Goal: Task Accomplishment & Management: Manage account settings

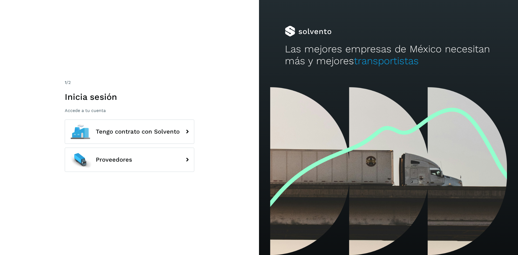
click at [135, 118] on div "1 /2 Inicia sesión Accede a tu cuenta Tengo contrato con Solvento Proveedores" at bounding box center [130, 127] width 130 height 97
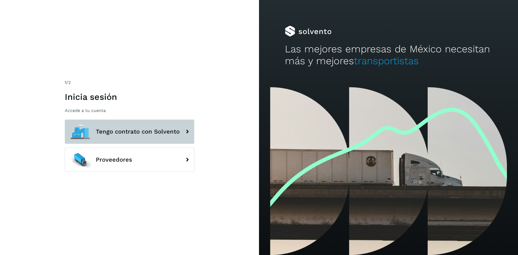
click at [135, 132] on span "Tengo contrato con Solvento" at bounding box center [138, 131] width 84 height 6
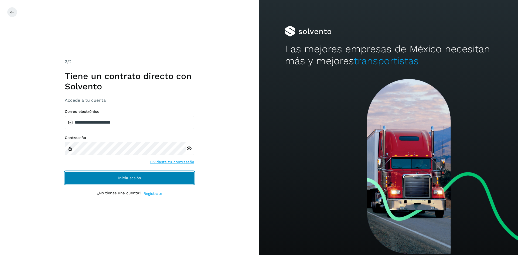
click at [135, 178] on span "Inicia sesión" at bounding box center [129, 178] width 23 height 4
click at [154, 179] on button "Inicia sesión" at bounding box center [130, 177] width 130 height 13
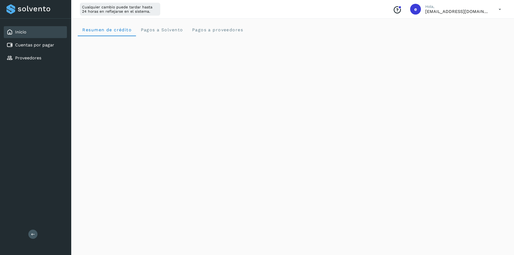
click at [239, 14] on div "Cualquier cambio puede tardar hasta 24 horas en reflejarse en el sistema. Conoc…" at bounding box center [292, 9] width 443 height 19
click at [238, 14] on div "Cualquier cambio puede tardar hasta 24 horas en reflejarse en el sistema. Conoc…" at bounding box center [292, 9] width 443 height 19
click at [32, 114] on div "Inicio Cuentas por pagar Proveedores Salir" at bounding box center [35, 127] width 71 height 255
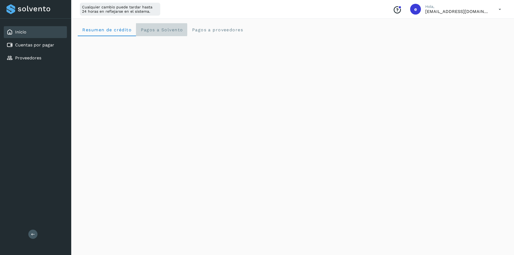
click at [160, 28] on span "Pagos a Solvento" at bounding box center [161, 29] width 43 height 5
click at [118, 34] on crédito "Resumen de crédito" at bounding box center [107, 29] width 58 height 13
click at [491, 7] on div "Conoce nuestros beneficios e Hola, [EMAIL_ADDRESS][DOMAIN_NAME]" at bounding box center [447, 9] width 117 height 12
click at [498, 8] on icon at bounding box center [499, 9] width 11 height 11
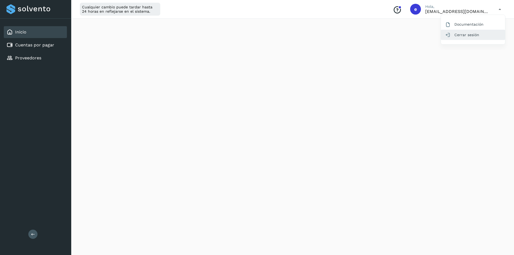
click at [476, 37] on div "Cerrar sesión" at bounding box center [473, 35] width 64 height 10
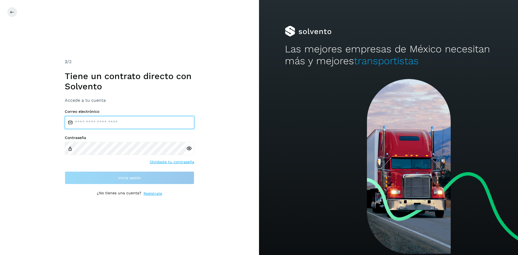
type input "**********"
